Goal: Task Accomplishment & Management: Manage account settings

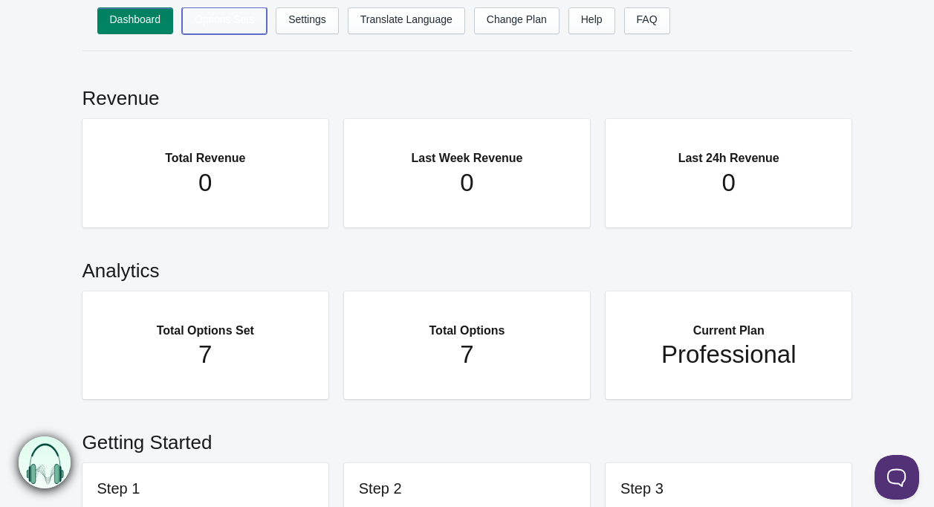
click at [232, 18] on link "Options Sets" at bounding box center [224, 20] width 85 height 27
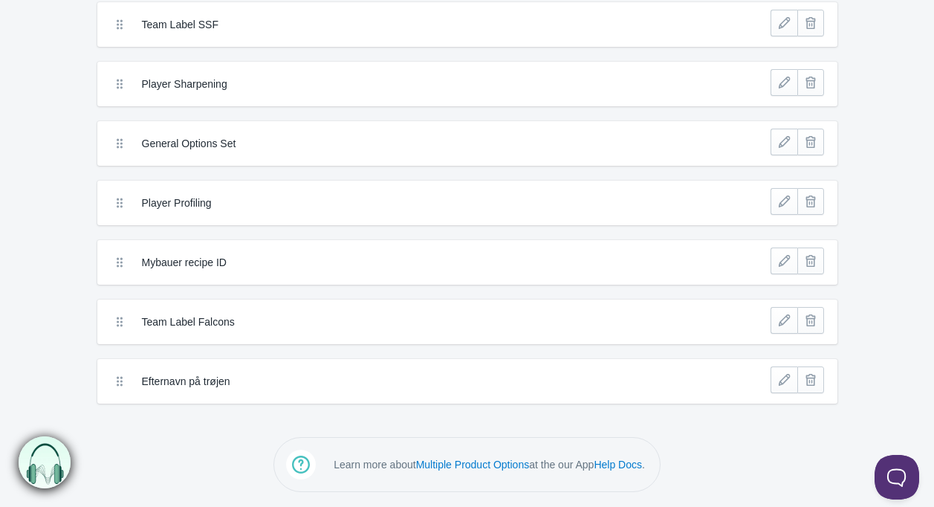
scroll to position [94, 0]
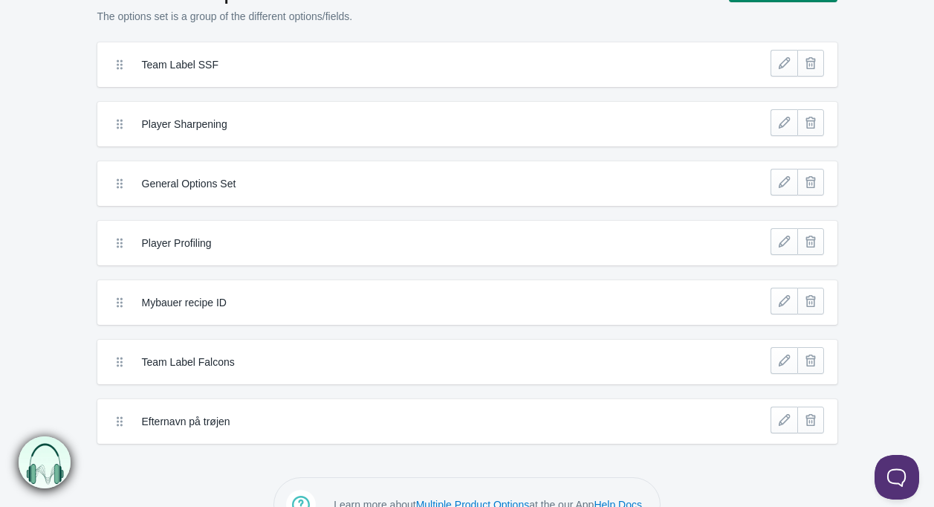
click at [186, 68] on label "Team Label SSF" at bounding box center [413, 64] width 542 height 15
click at [202, 63] on label "Team Label SSF" at bounding box center [413, 64] width 542 height 15
click at [778, 71] on link at bounding box center [784, 63] width 27 height 27
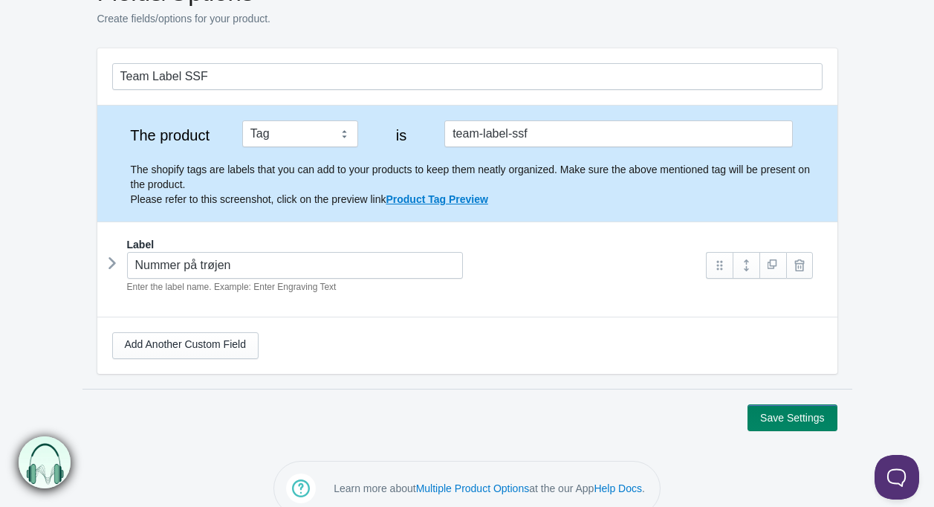
scroll to position [115, 0]
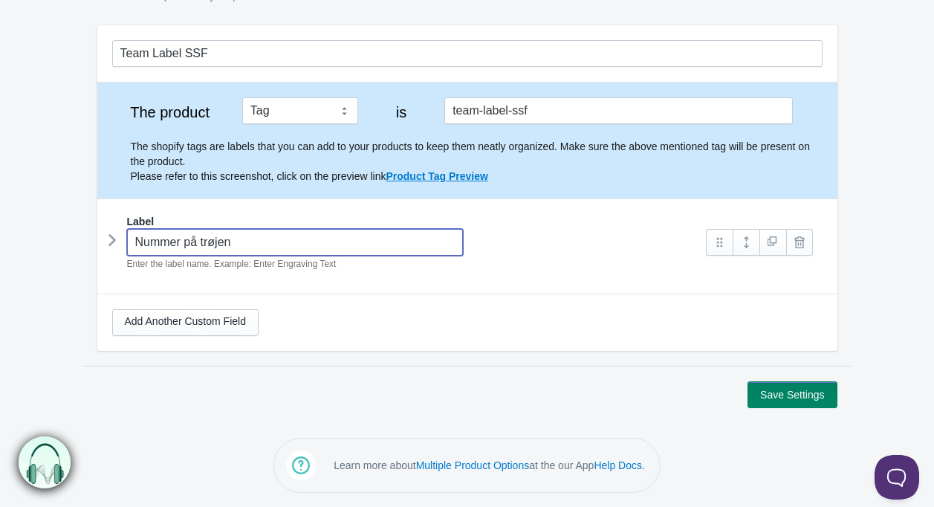
click at [236, 238] on input "Nummer på trøjen" at bounding box center [295, 242] width 337 height 27
click at [277, 247] on input "Nummer på trøjen" at bounding box center [295, 242] width 337 height 27
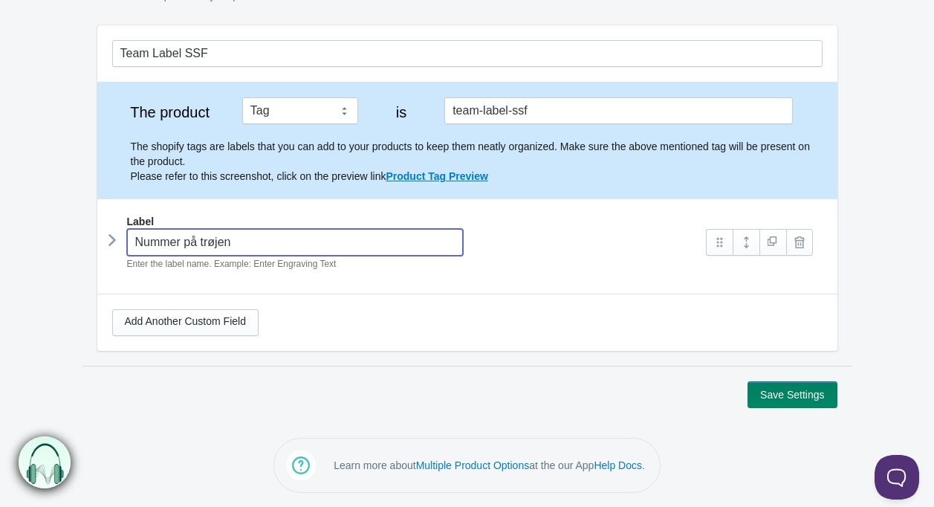
click at [277, 247] on input "Nummer på trøjen" at bounding box center [295, 242] width 337 height 27
click at [192, 248] on input "Nummer på trøjen" at bounding box center [295, 242] width 337 height 27
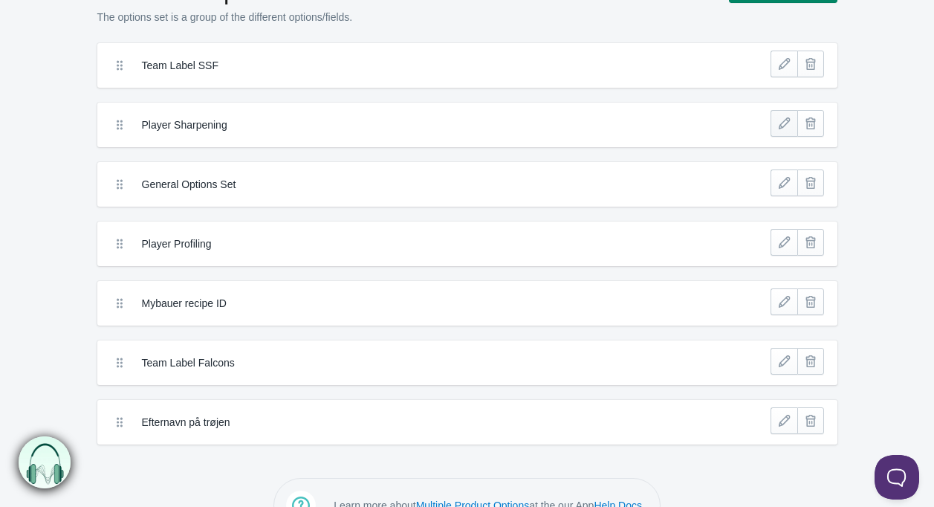
click at [780, 124] on link at bounding box center [784, 123] width 27 height 27
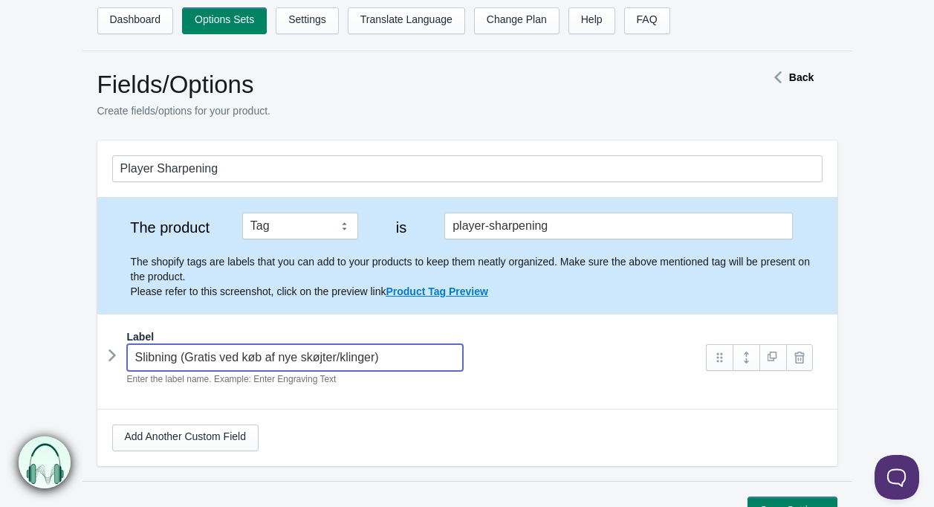
click at [285, 358] on input "Slibning (Gratis ved køb af nye skøjter/klinger)" at bounding box center [295, 357] width 337 height 27
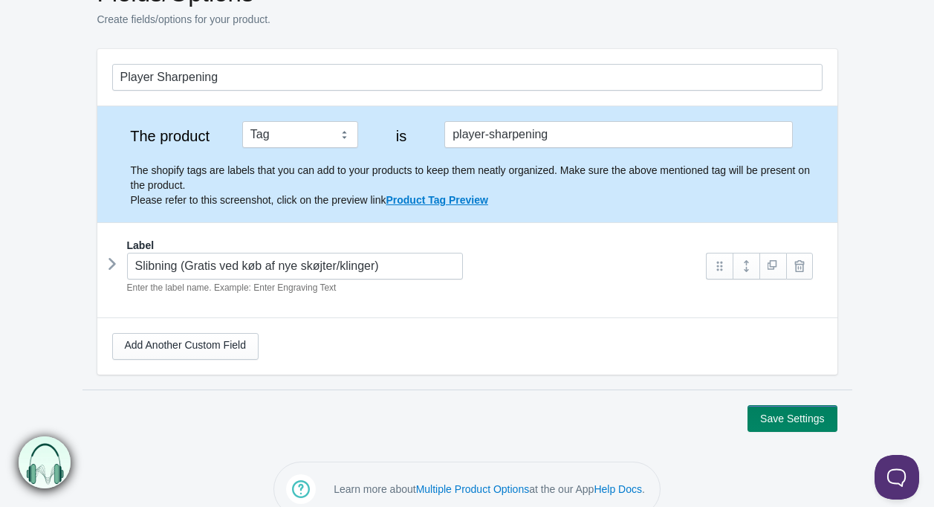
scroll to position [115, 0]
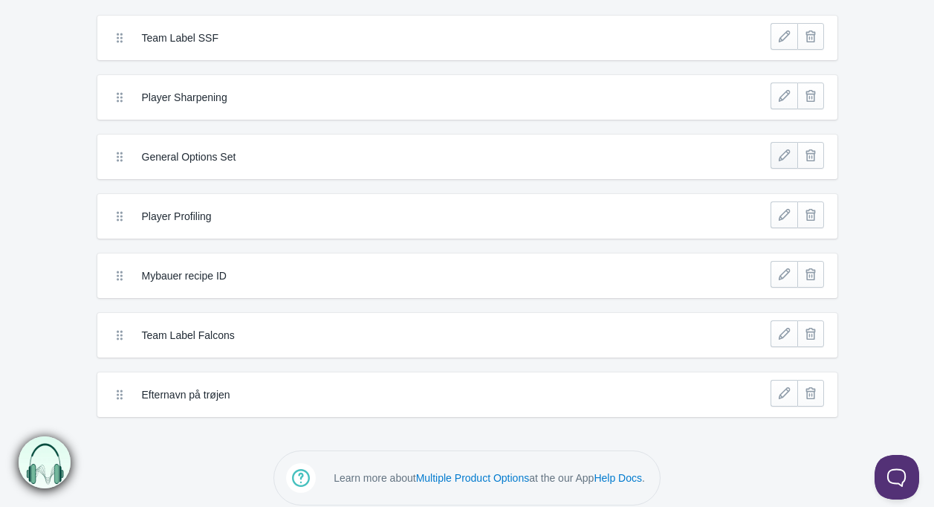
scroll to position [75, 0]
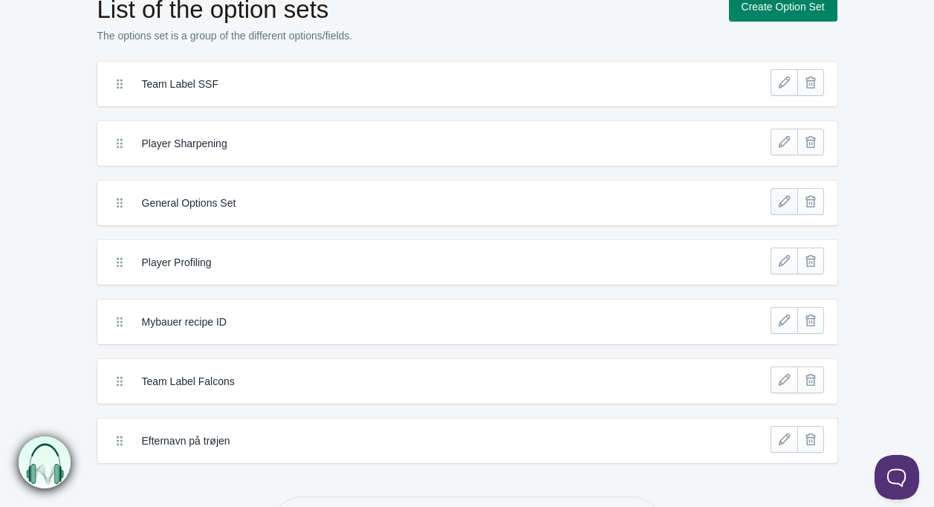
click at [779, 206] on link at bounding box center [784, 201] width 27 height 27
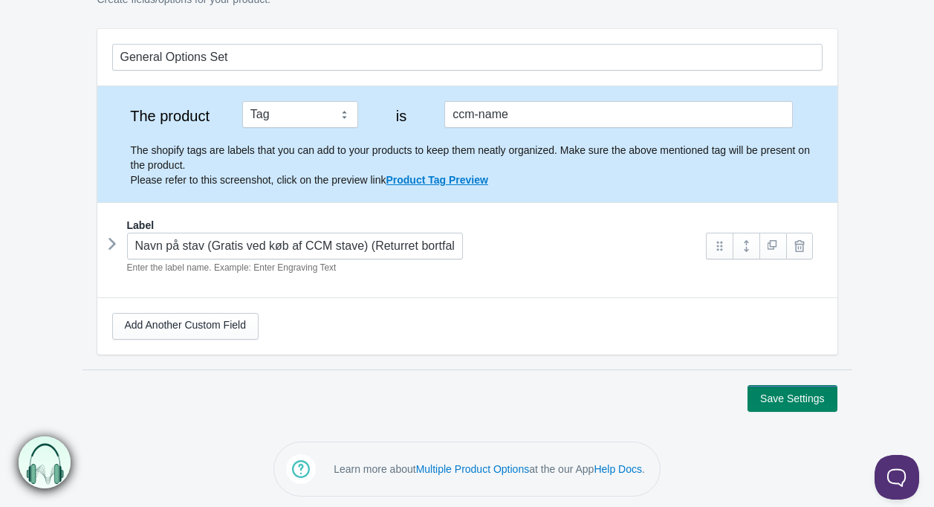
scroll to position [115, 0]
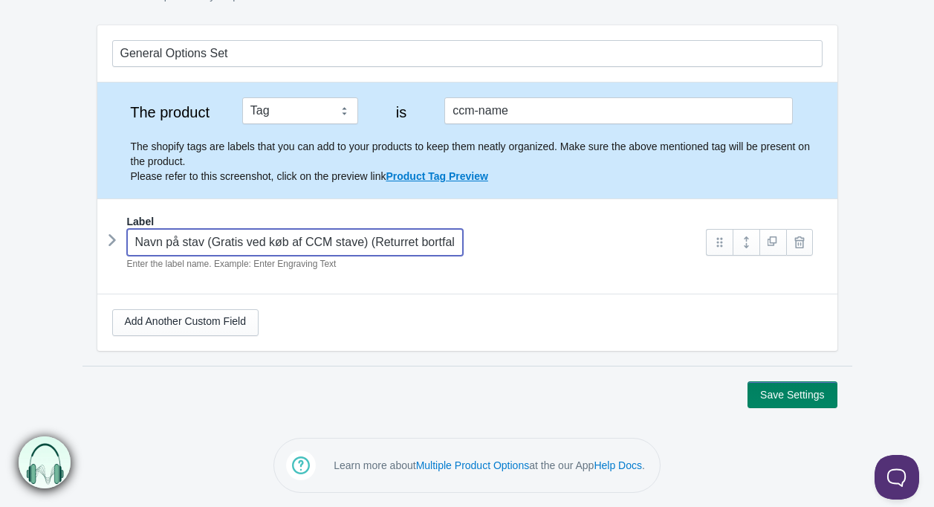
click at [282, 232] on input "Navn på stav (Gratis ved køb af CCM stave) (Returret bortfalder)" at bounding box center [295, 242] width 337 height 27
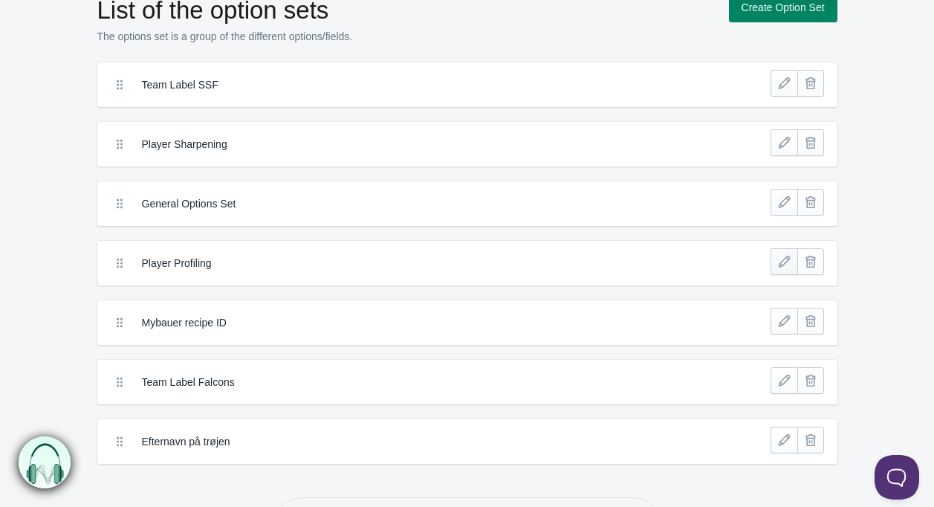
click at [780, 265] on link at bounding box center [784, 261] width 27 height 27
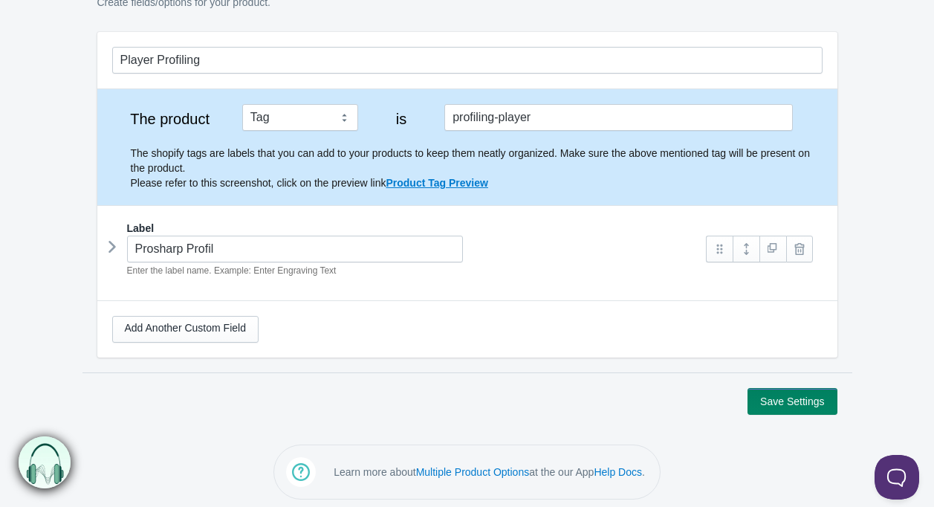
scroll to position [115, 0]
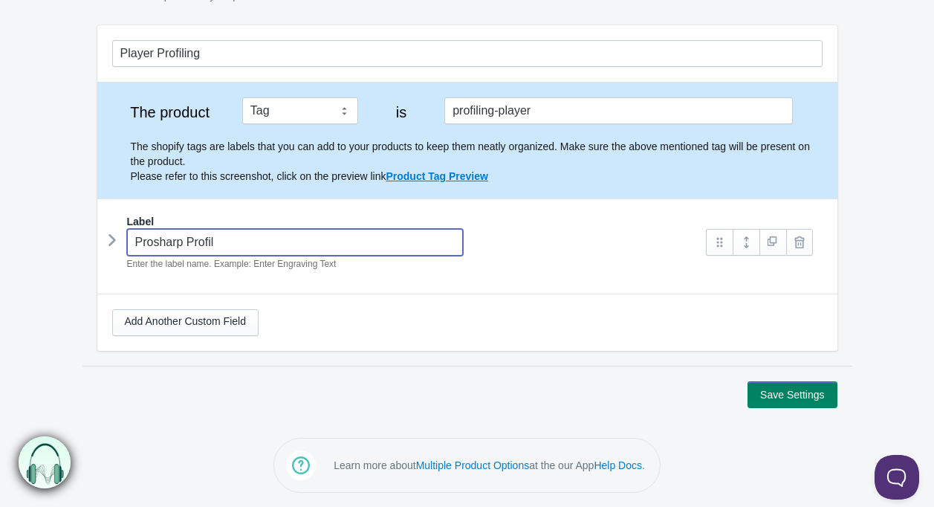
click at [291, 250] on input "Prosharp Profil" at bounding box center [295, 242] width 337 height 27
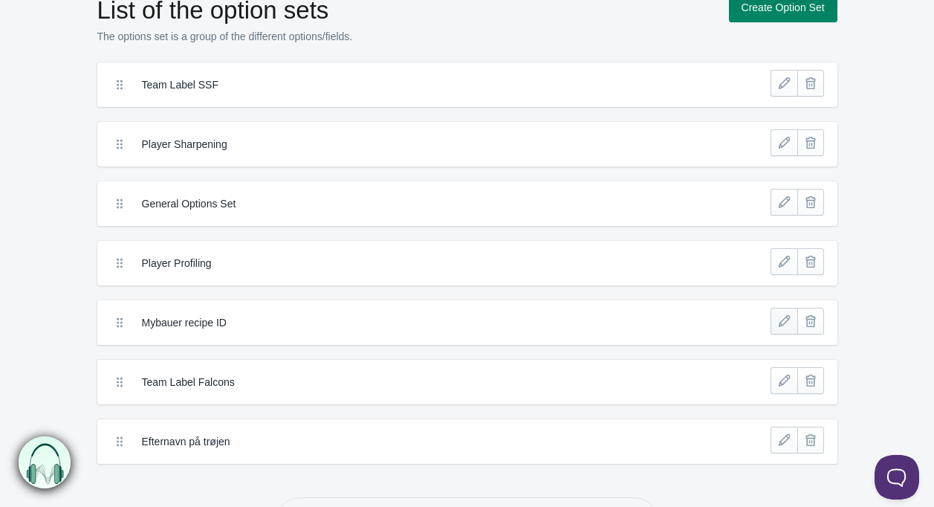
click at [776, 328] on link at bounding box center [784, 321] width 27 height 27
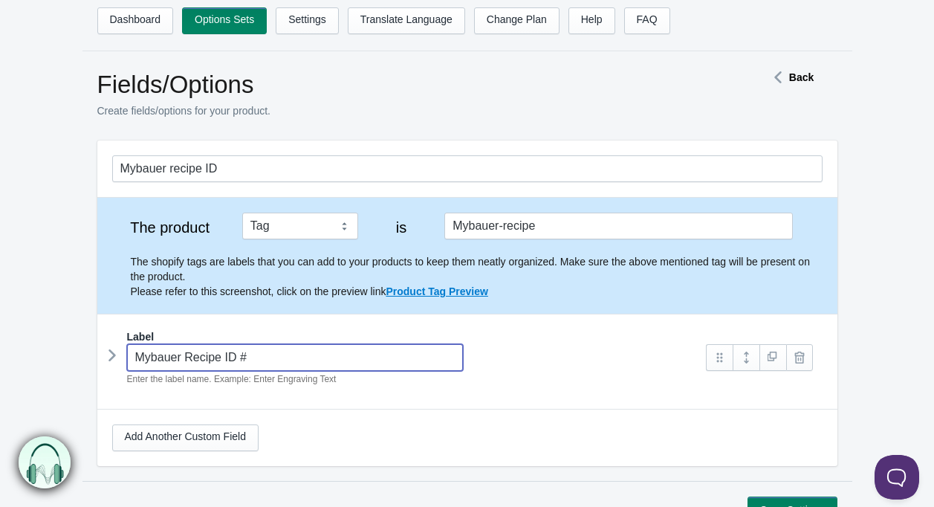
click at [279, 350] on input "Mybauer Recipe ID #" at bounding box center [295, 357] width 337 height 27
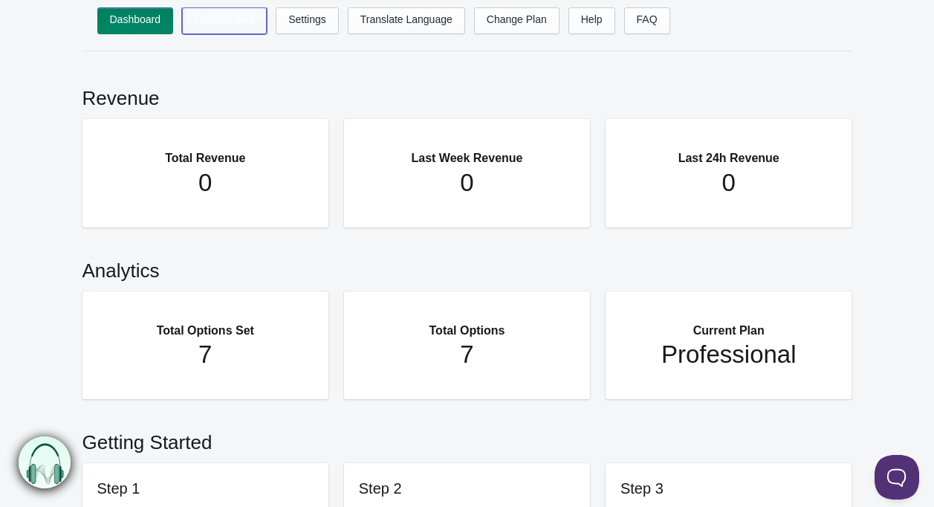
click at [239, 20] on link "Options Sets" at bounding box center [224, 20] width 85 height 27
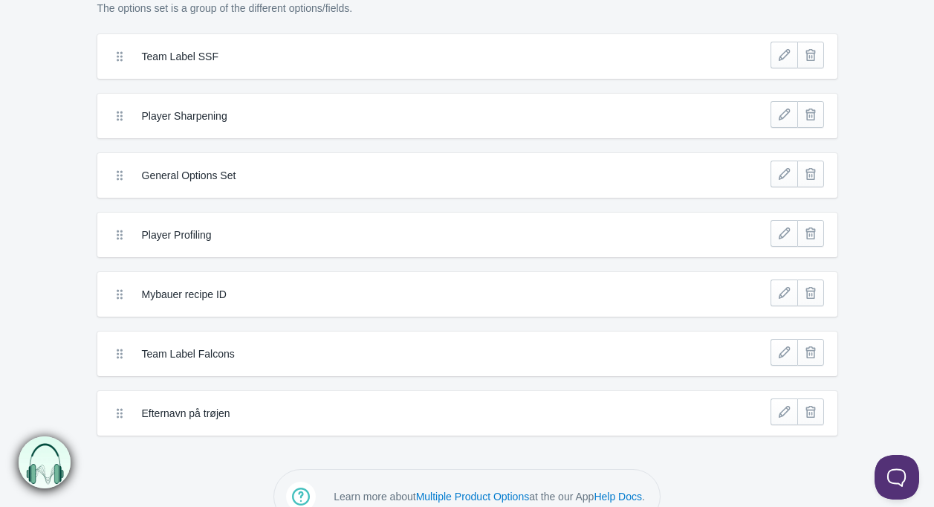
scroll to position [135, 0]
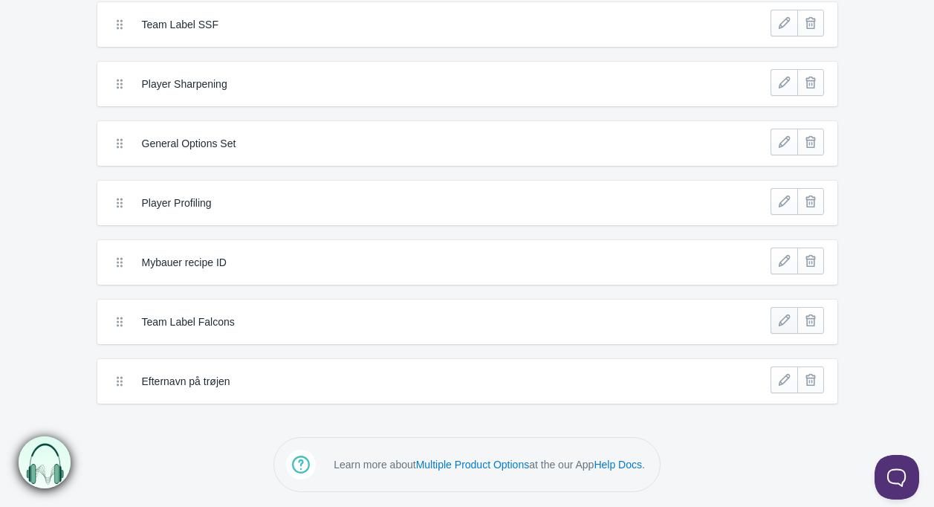
click at [777, 326] on link at bounding box center [784, 320] width 27 height 27
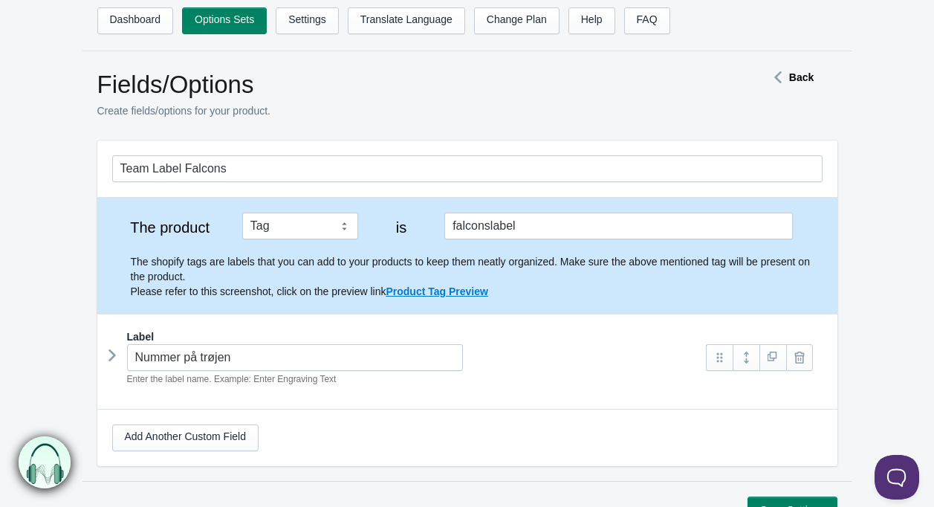
scroll to position [7, 0]
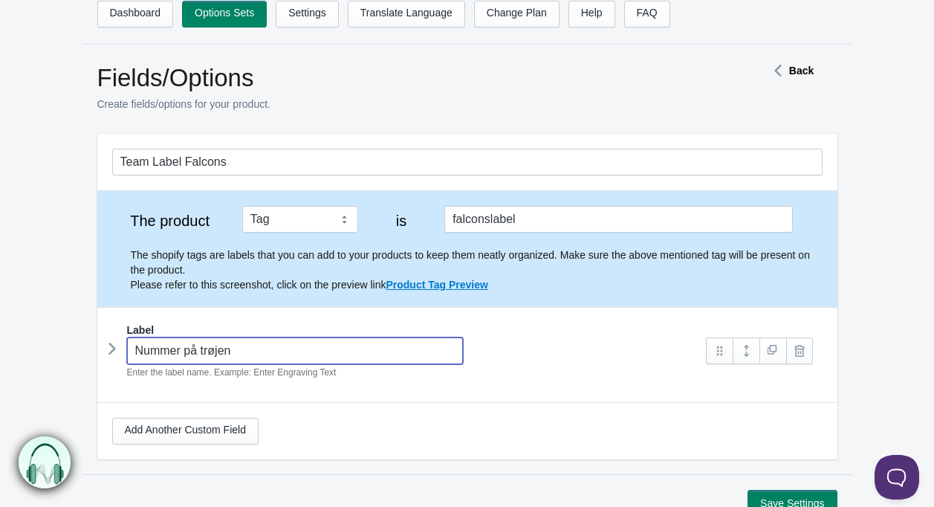
click at [228, 354] on input "Nummer på trøjen" at bounding box center [295, 350] width 337 height 27
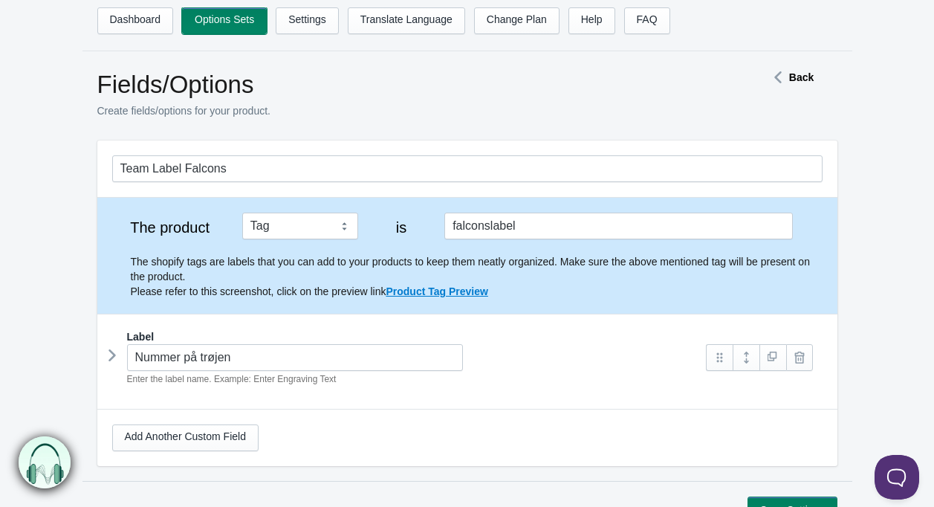
click at [222, 10] on link "Options Sets" at bounding box center [224, 20] width 85 height 27
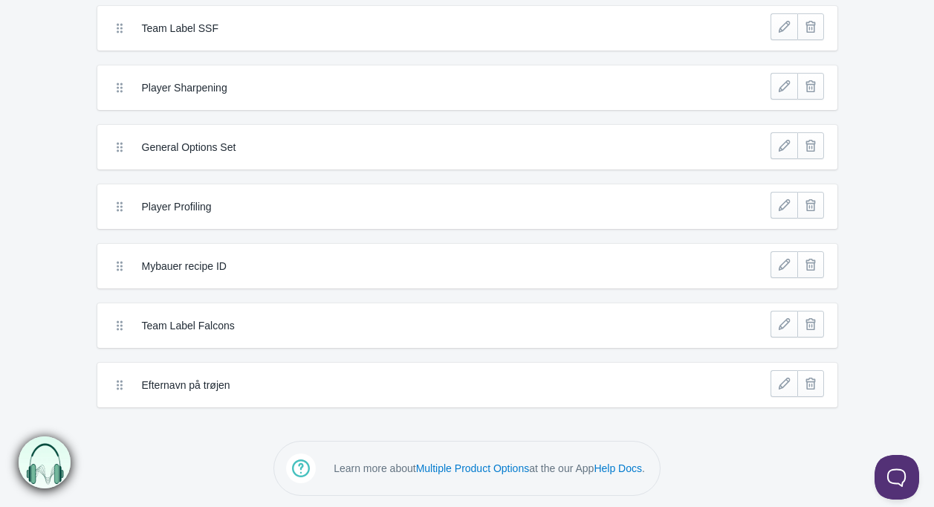
scroll to position [135, 0]
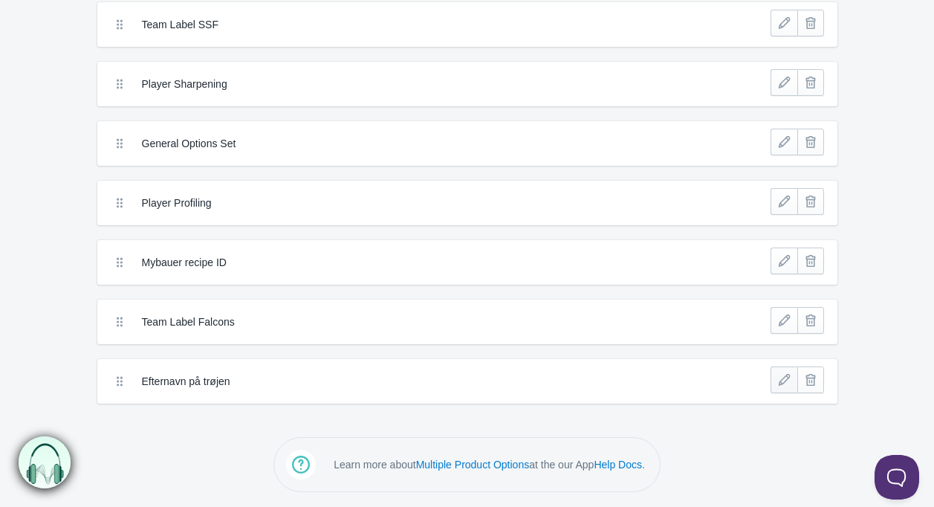
click at [781, 386] on link at bounding box center [784, 379] width 27 height 27
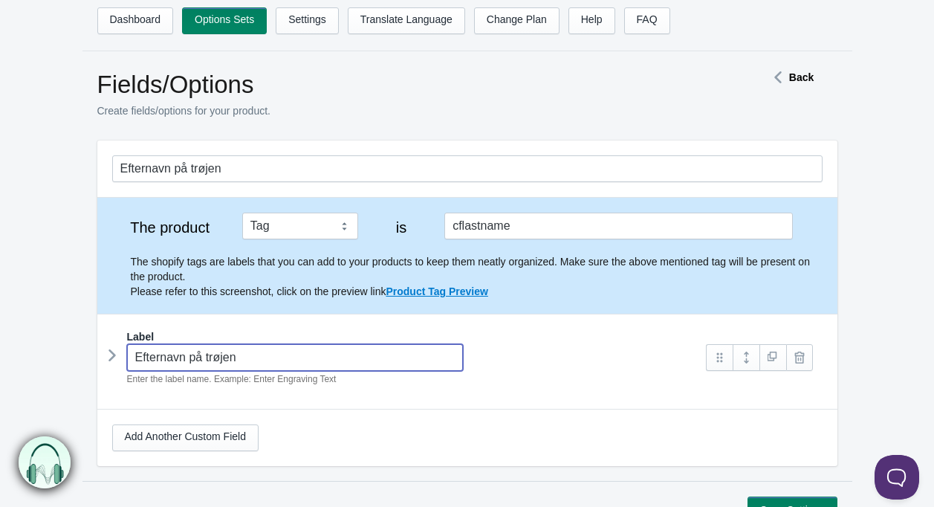
click at [292, 355] on input "Efternavn på trøjen" at bounding box center [295, 357] width 337 height 27
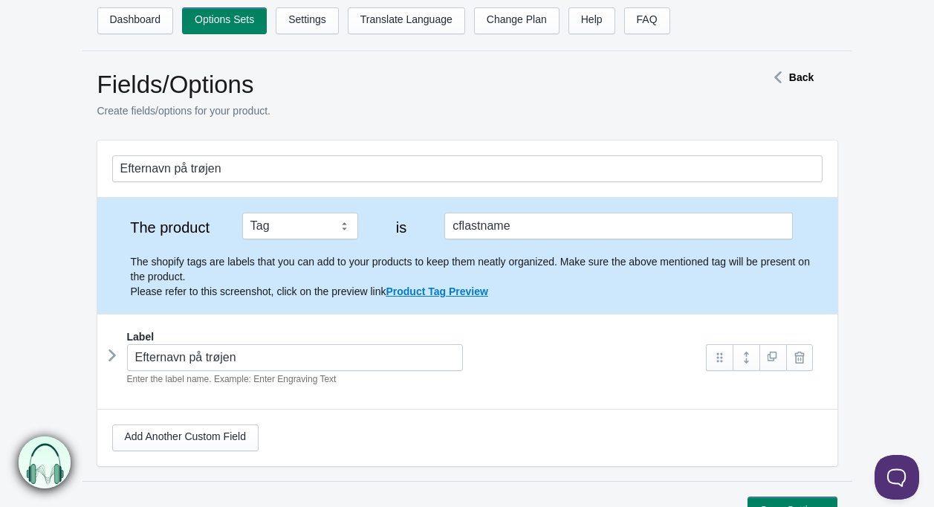
click at [33, 168] on form "Efternavn på trøjen The product Tag Vendor Type URL Handle All Products is Label" at bounding box center [467, 331] width 934 height 383
